Goal: Navigation & Orientation: Find specific page/section

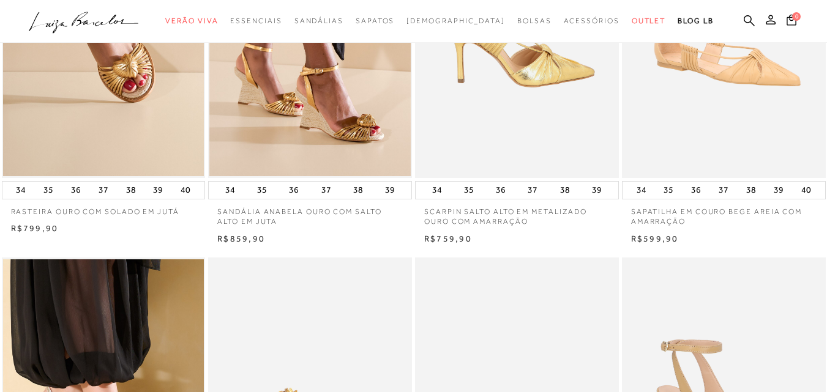
scroll to position [184, 0]
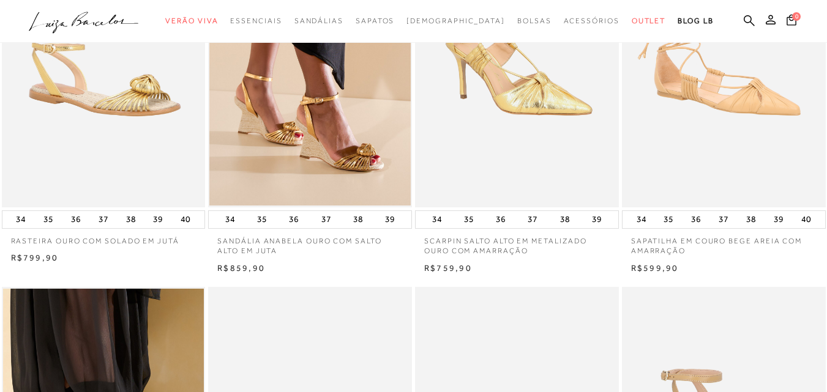
click at [76, 105] on img at bounding box center [104, 55] width 203 height 306
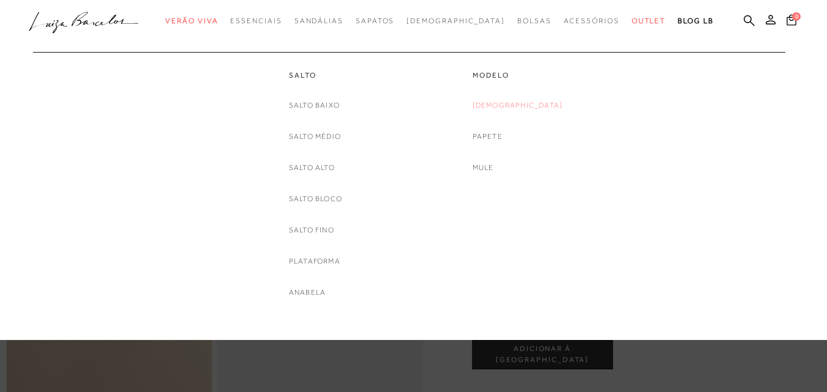
click at [503, 104] on link "[DEMOGRAPHIC_DATA]" at bounding box center [518, 105] width 91 height 13
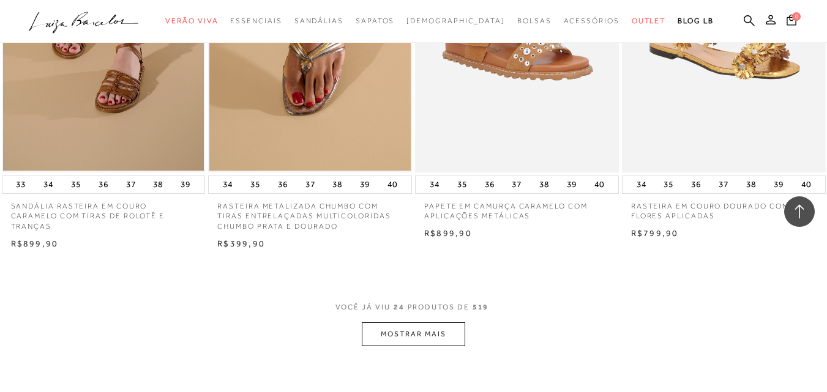
scroll to position [2421, 0]
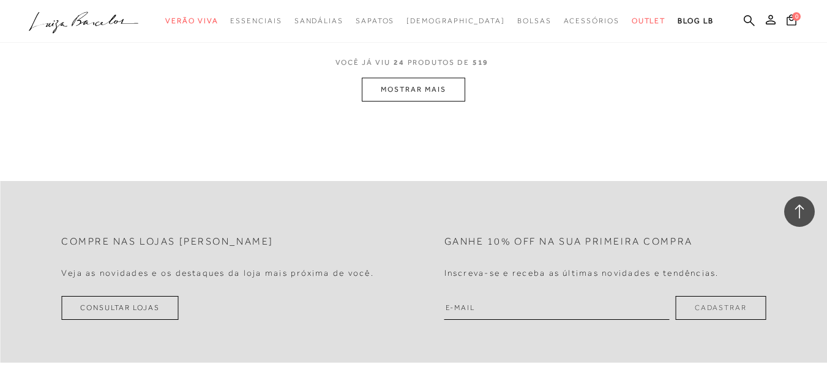
click at [411, 82] on button "MOSTRAR MAIS" at bounding box center [413, 90] width 103 height 24
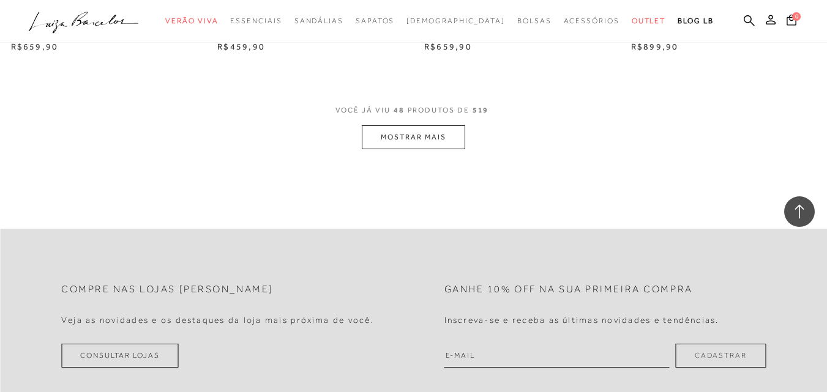
scroll to position [4686, 0]
click at [439, 141] on button "MOSTRAR MAIS" at bounding box center [413, 136] width 103 height 24
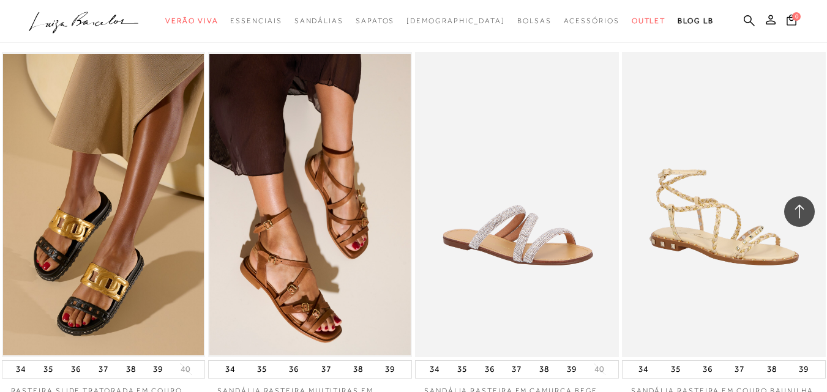
scroll to position [7012, 0]
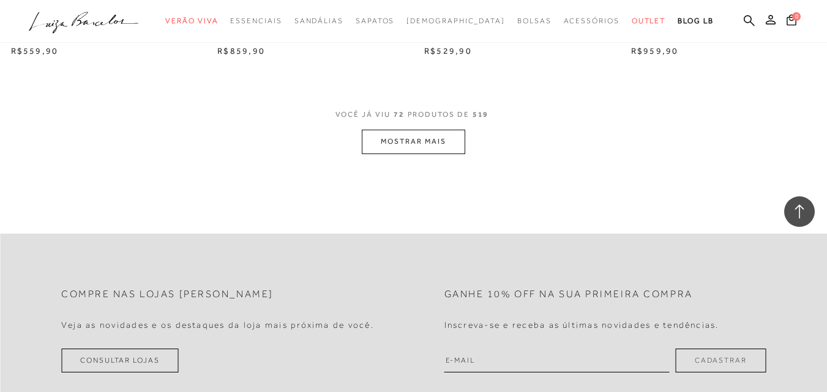
click at [399, 137] on button "MOSTRAR MAIS" at bounding box center [413, 142] width 103 height 24
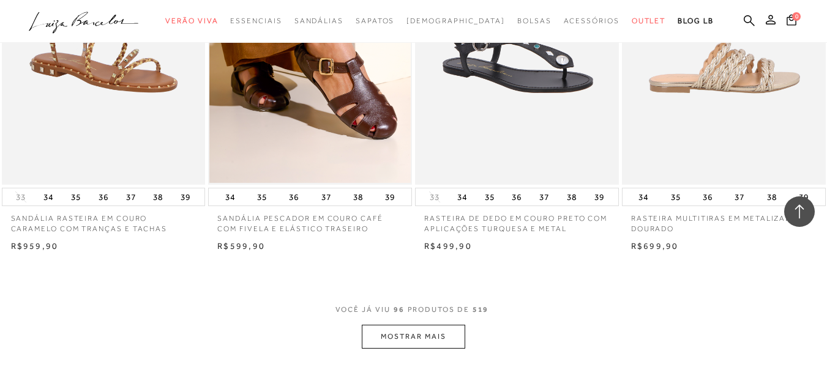
scroll to position [9278, 0]
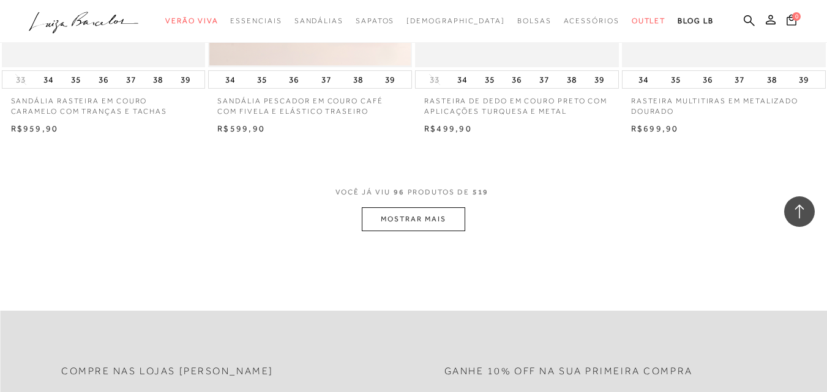
click at [404, 208] on button "MOSTRAR MAIS" at bounding box center [413, 220] width 103 height 24
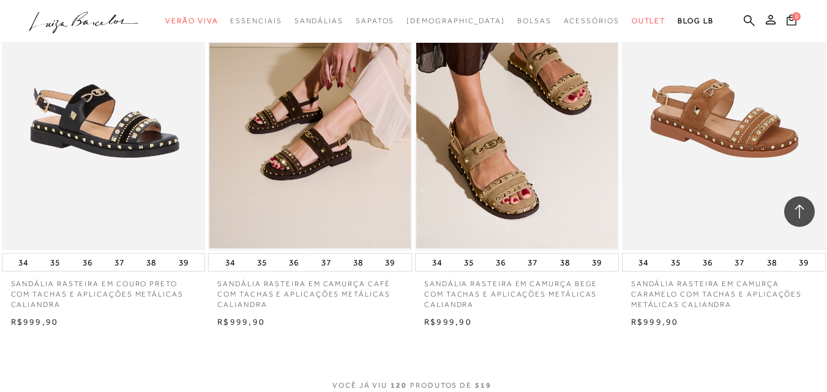
scroll to position [11604, 0]
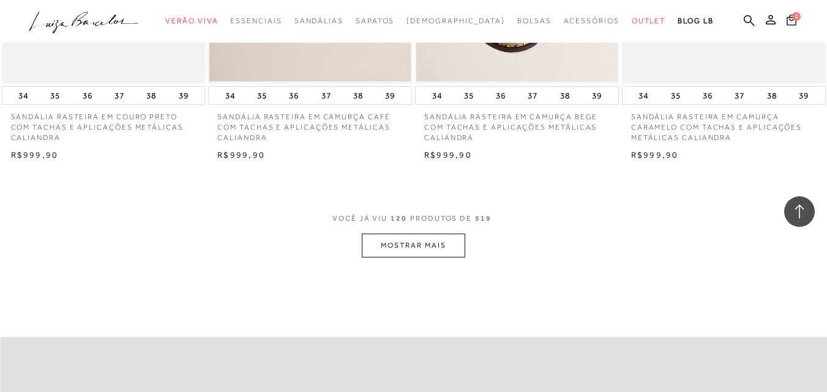
click at [437, 234] on button "MOSTRAR MAIS" at bounding box center [413, 246] width 103 height 24
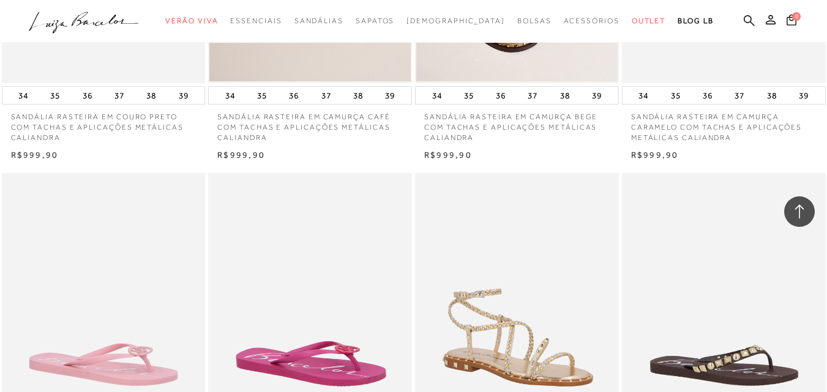
scroll to position [11849, 0]
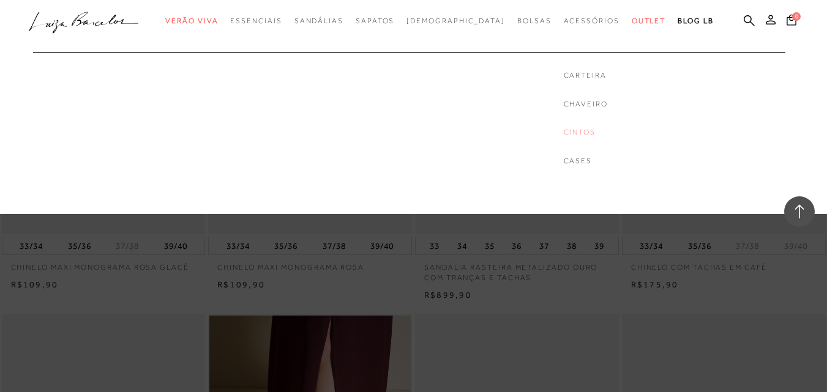
click at [564, 130] on link "Cintos" at bounding box center [586, 132] width 44 height 10
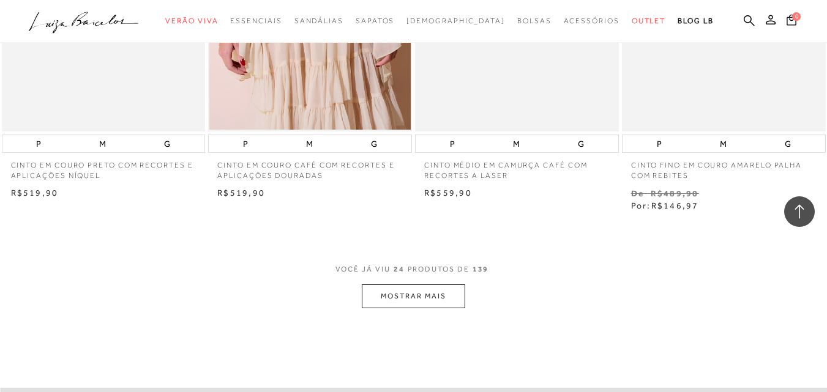
scroll to position [2204, 0]
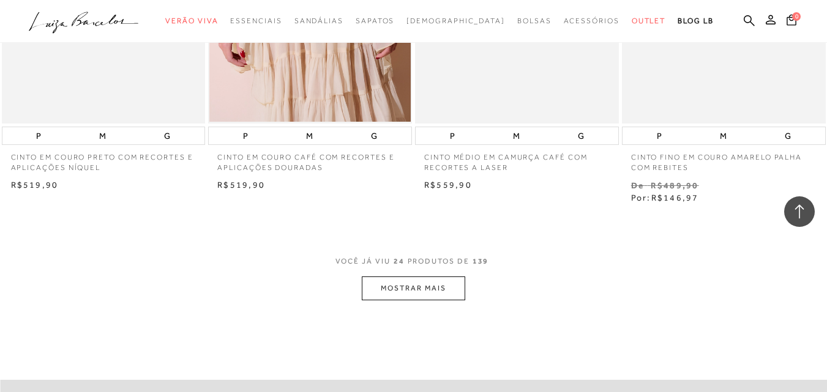
click at [427, 287] on button "MOSTRAR MAIS" at bounding box center [413, 289] width 103 height 24
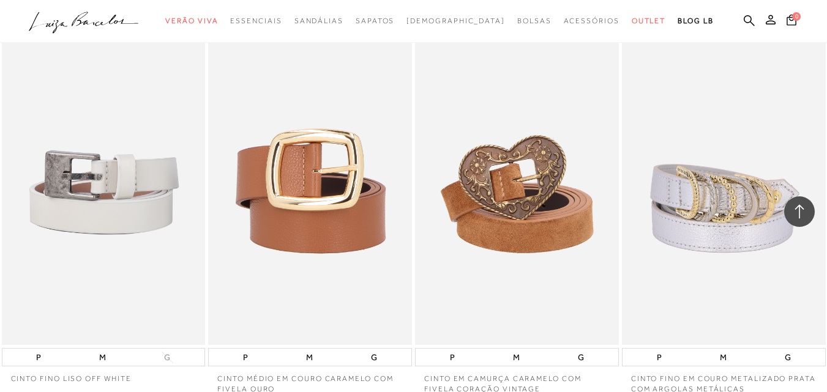
scroll to position [3612, 0]
